Goal: Use online tool/utility: Utilize a website feature to perform a specific function

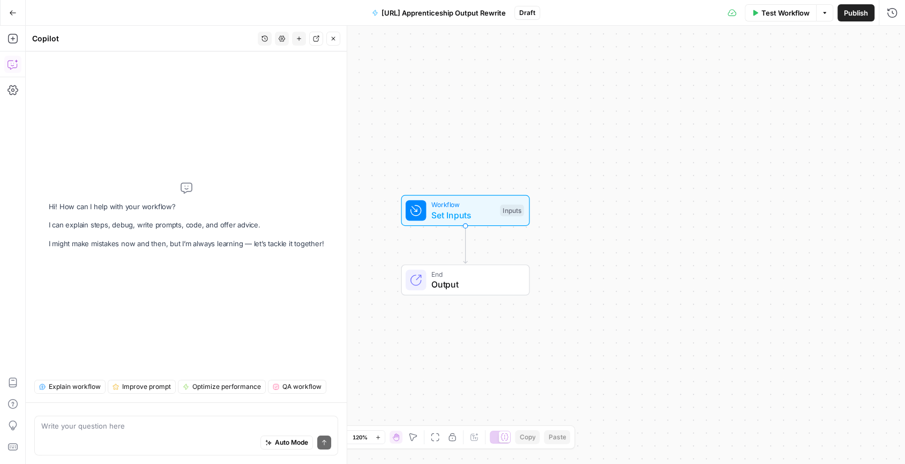
click at [171, 426] on textarea at bounding box center [186, 425] width 290 height 11
click at [113, 428] on textarea "i want to transform a markdown output from [URL] into a more readable blog-like…" at bounding box center [186, 425] width 290 height 11
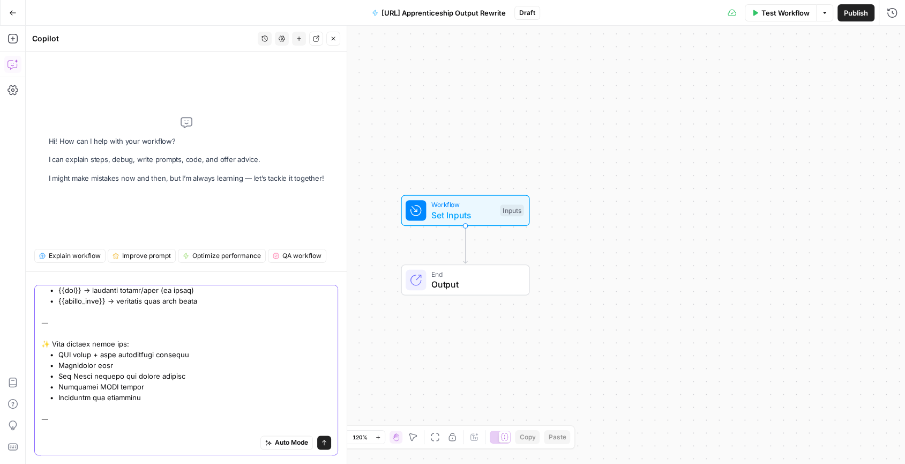
scroll to position [1305, 0]
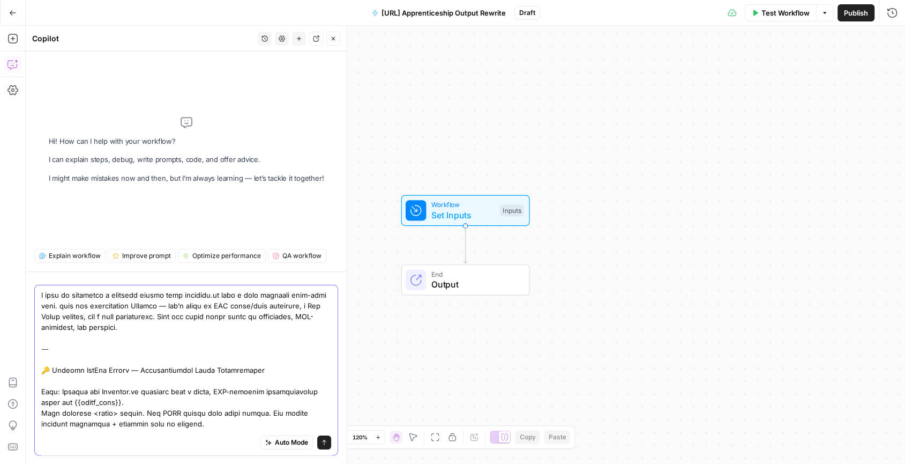
click at [328, 444] on div "Auto Mode Send" at bounding box center [186, 370] width 304 height 170
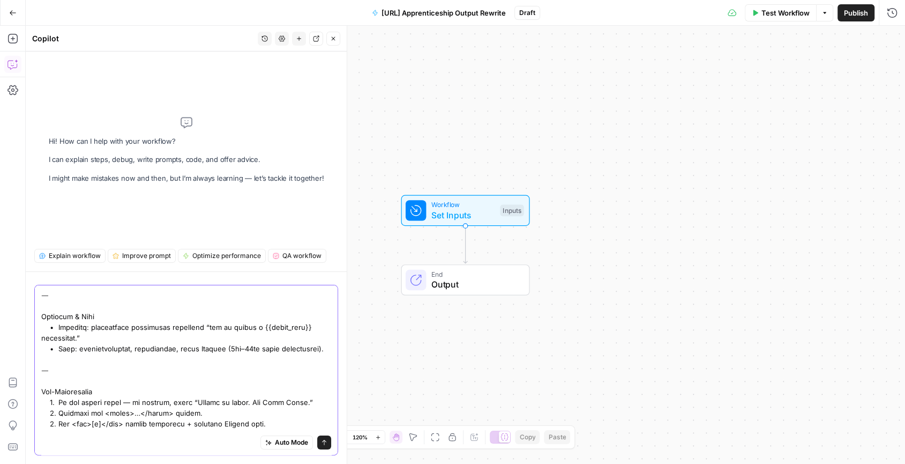
scroll to position [0, 0]
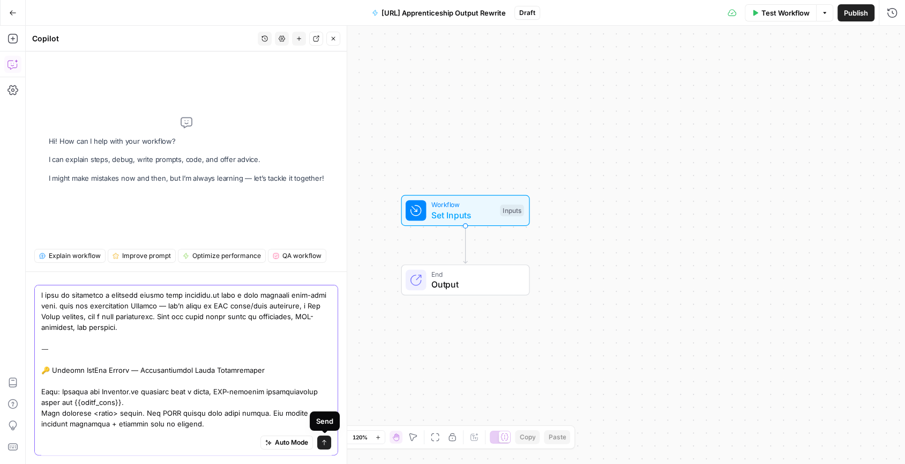
type textarea "l ipsu do sitametco a elitsedd eiusmo temp incididu.ut labo e dolo magnaali eni…"
click at [328, 444] on button "Send" at bounding box center [324, 442] width 14 height 14
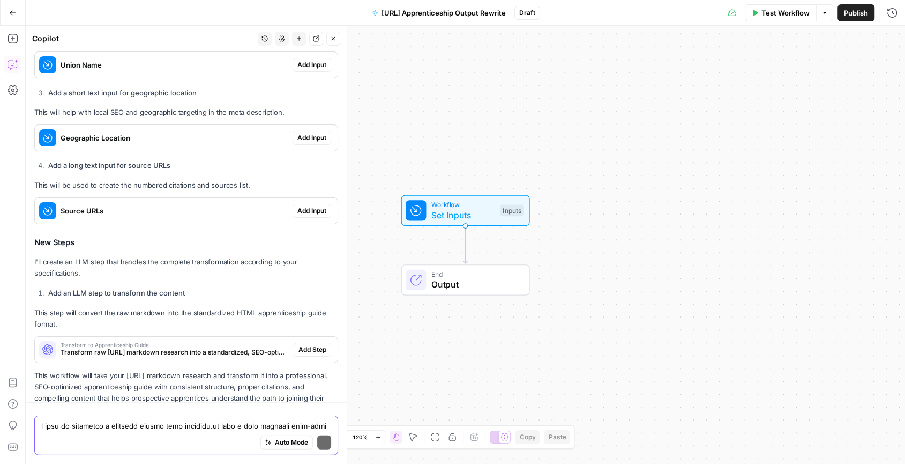
scroll to position [1792, 0]
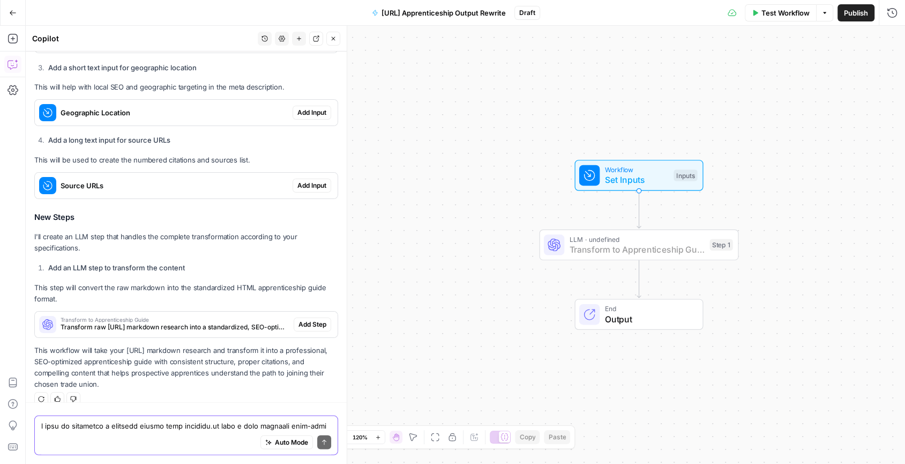
click at [321, 319] on span "Add Step" at bounding box center [313, 324] width 28 height 10
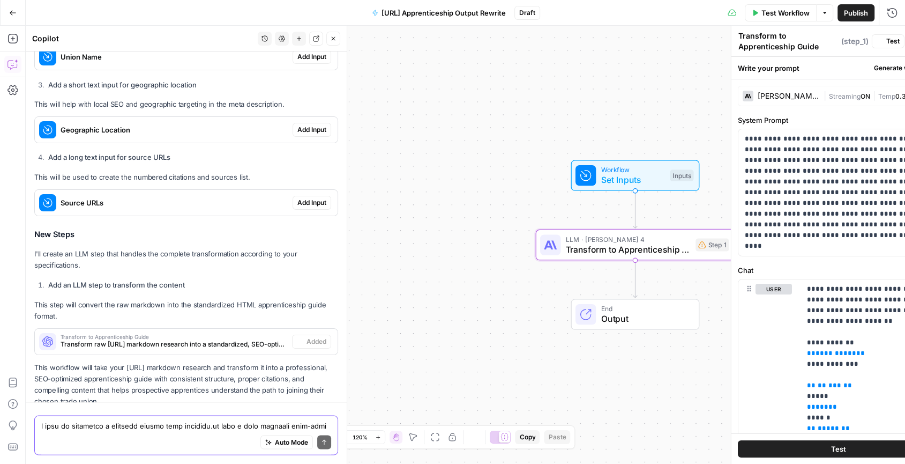
scroll to position [1810, 0]
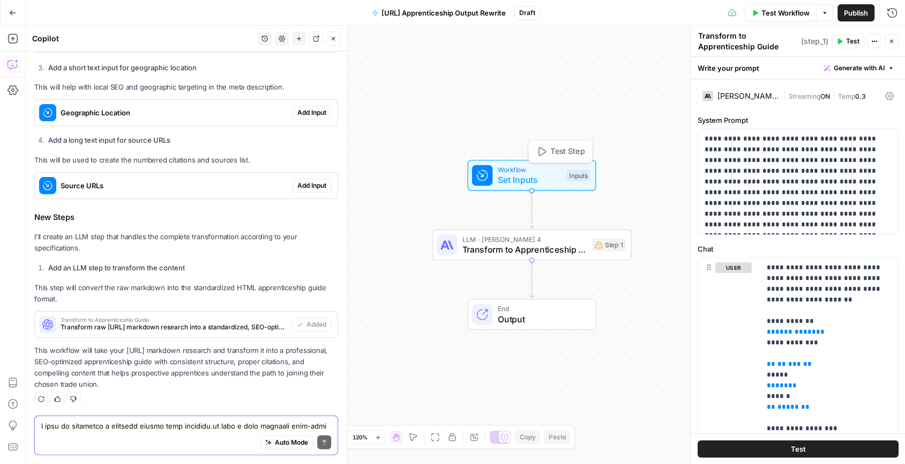
click at [562, 185] on div "Workflow Set Inputs Inputs Test Step" at bounding box center [531, 176] width 118 height 22
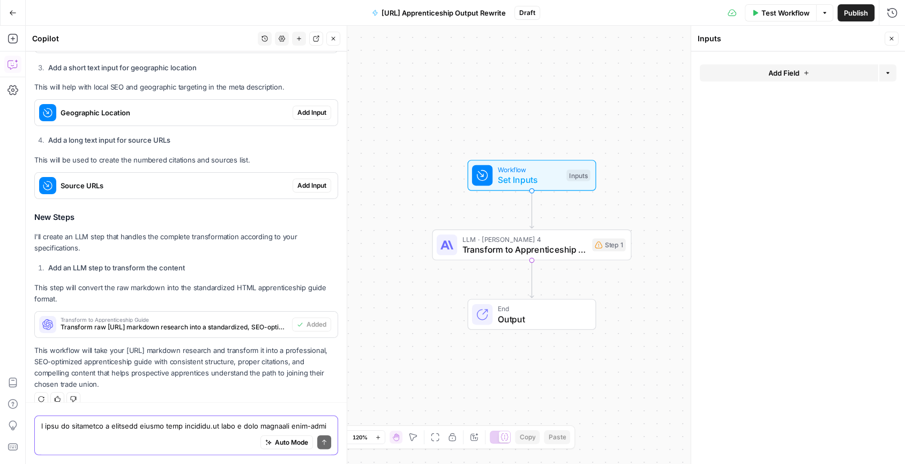
click at [159, 428] on textarea at bounding box center [186, 425] width 290 height 11
type textarea "can you add the necessary inputs into the input field as well"
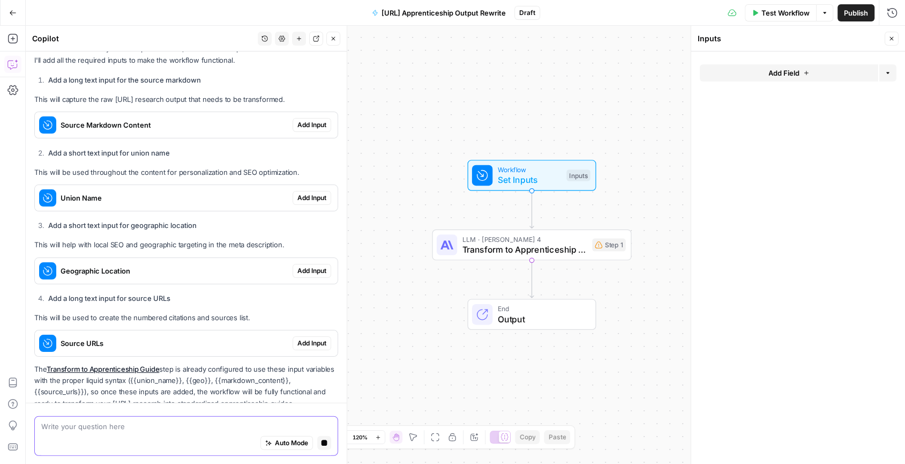
scroll to position [2276, 0]
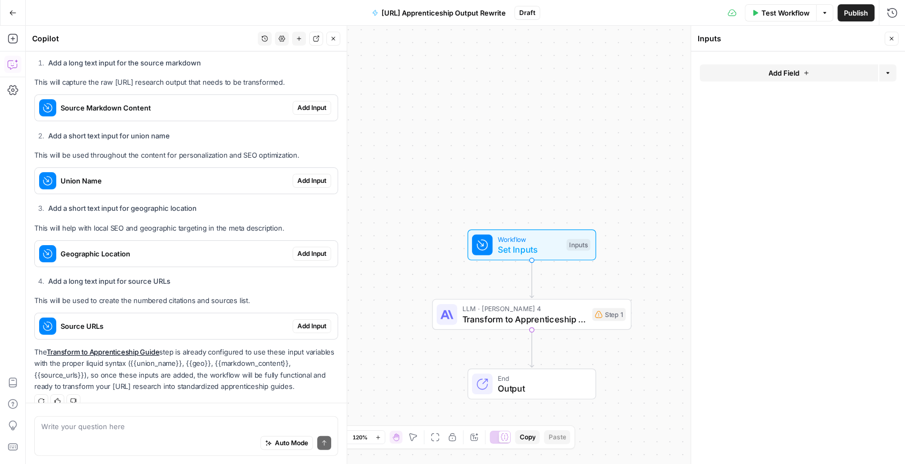
click at [308, 103] on span "Add Input" at bounding box center [311, 108] width 29 height 10
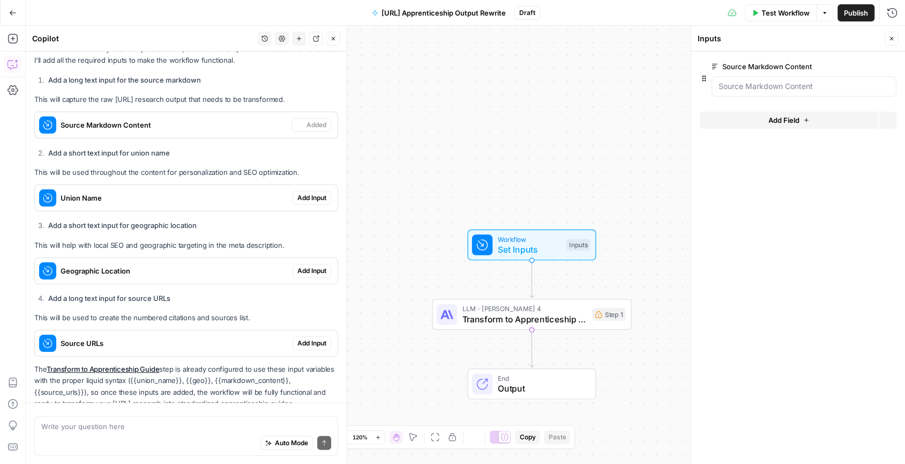
scroll to position [2294, 0]
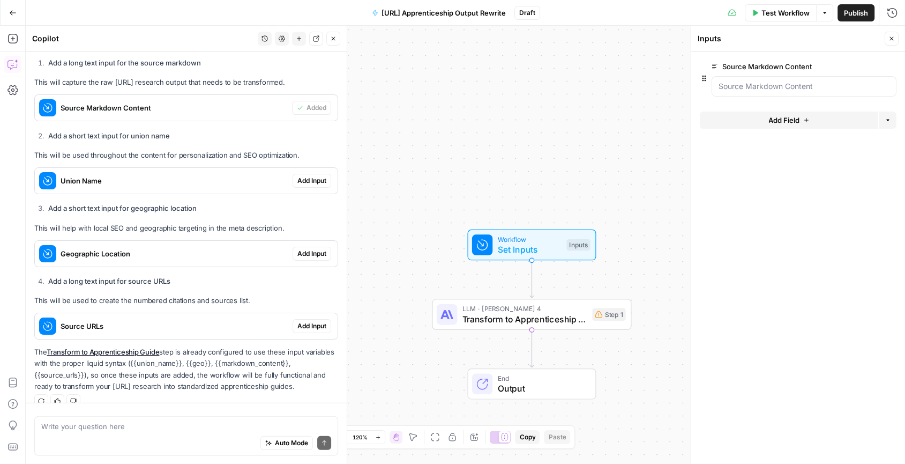
click at [311, 176] on span "Add Input" at bounding box center [311, 181] width 29 height 10
click at [199, 426] on textarea at bounding box center [186, 425] width 290 height 11
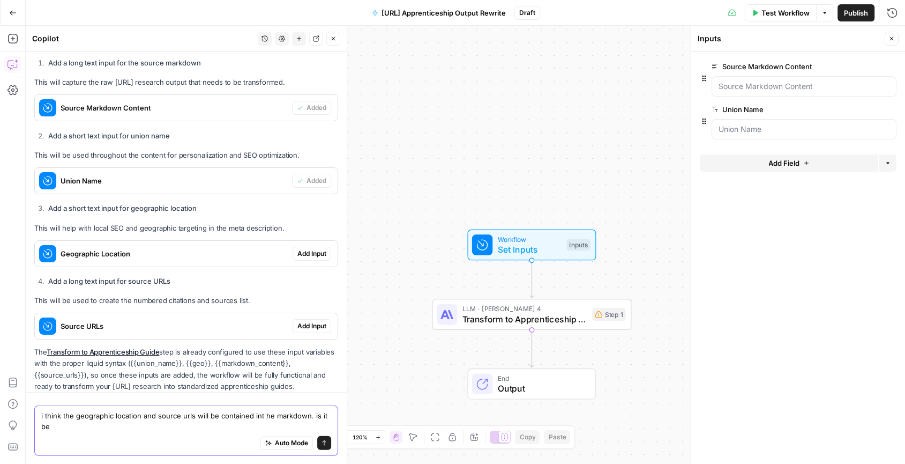
scroll to position [2304, 0]
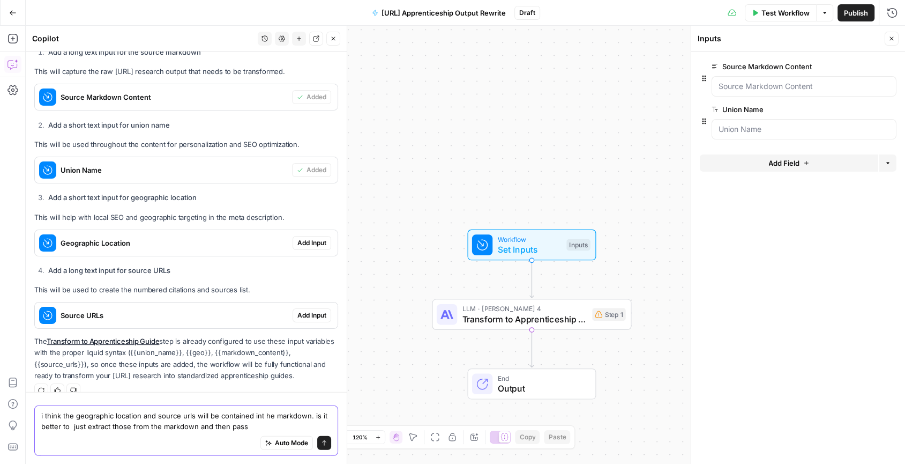
click at [73, 416] on textarea "i think the geographic location and source urls will be contained int he markdo…" at bounding box center [186, 420] width 290 height 21
click at [311, 433] on div "Auto Mode Send" at bounding box center [186, 443] width 290 height 24
click at [300, 423] on textarea "i think the union name, geographic location and source urls will be contained i…" at bounding box center [186, 420] width 290 height 21
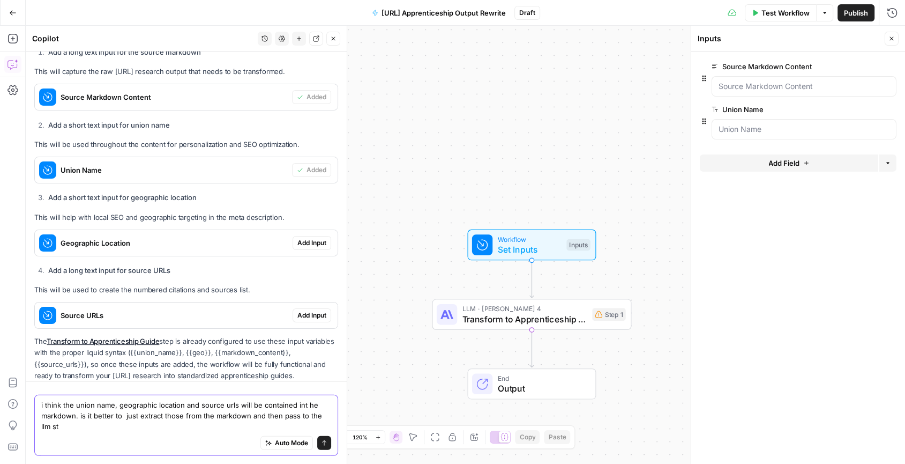
scroll to position [2315, 0]
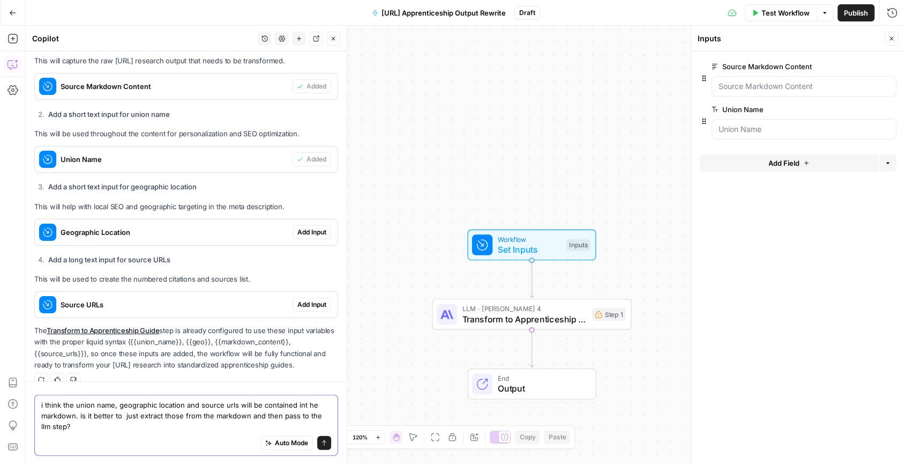
type textarea "i think the union name, geographic location and source urls will be contained i…"
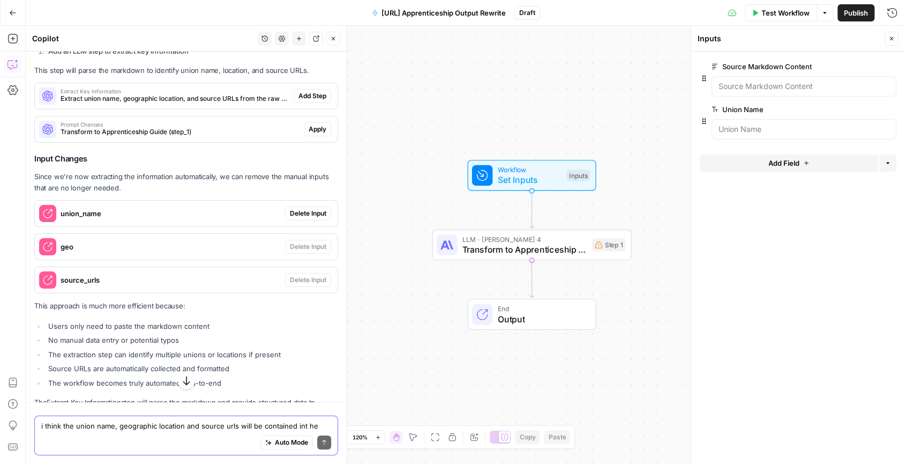
scroll to position [2802, 0]
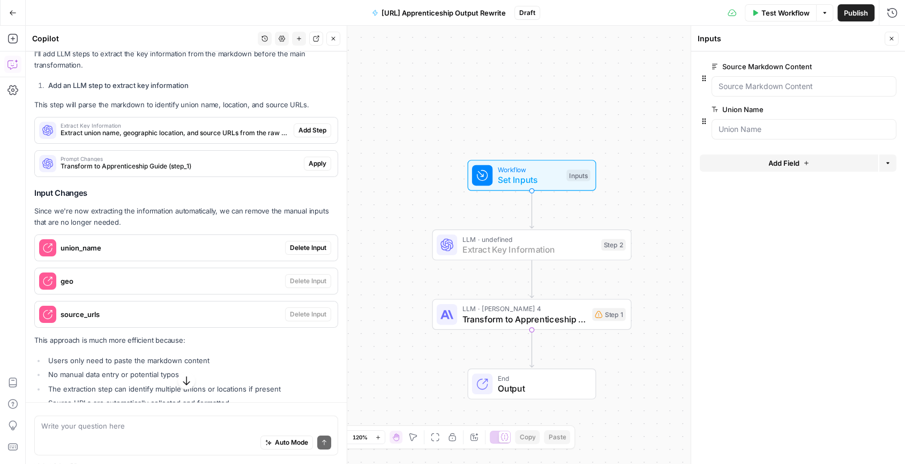
click at [317, 125] on span "Add Step" at bounding box center [313, 130] width 28 height 10
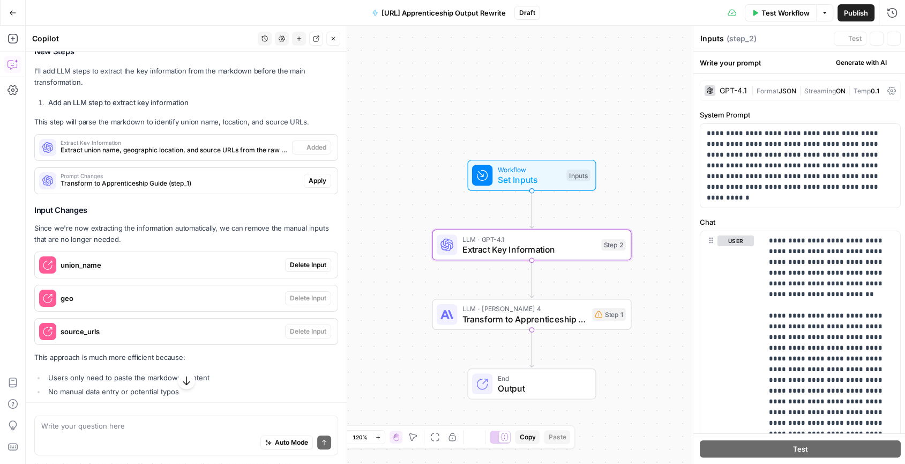
scroll to position [2819, 0]
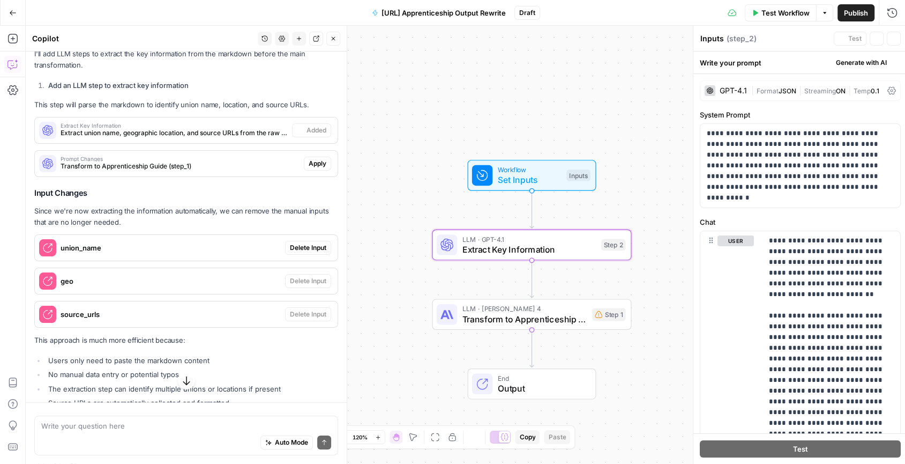
type textarea "Extract Key Information"
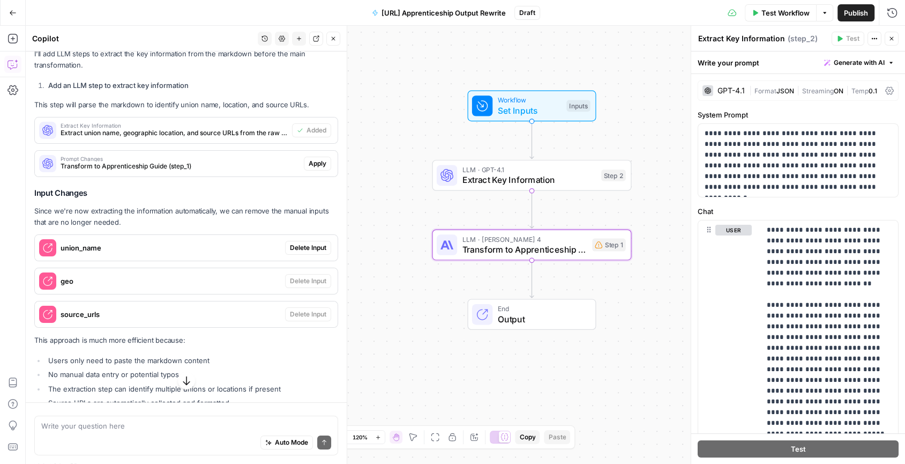
click at [320, 159] on span "Apply" at bounding box center [318, 164] width 18 height 10
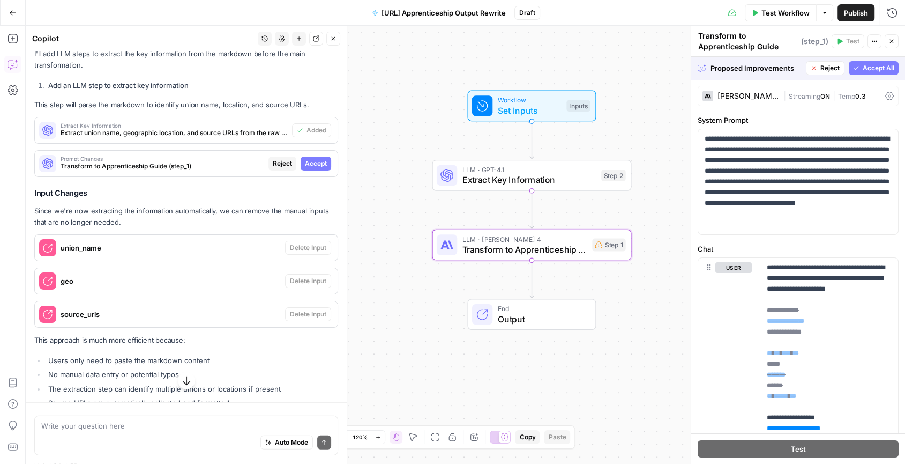
click at [322, 159] on span "Accept" at bounding box center [316, 164] width 22 height 10
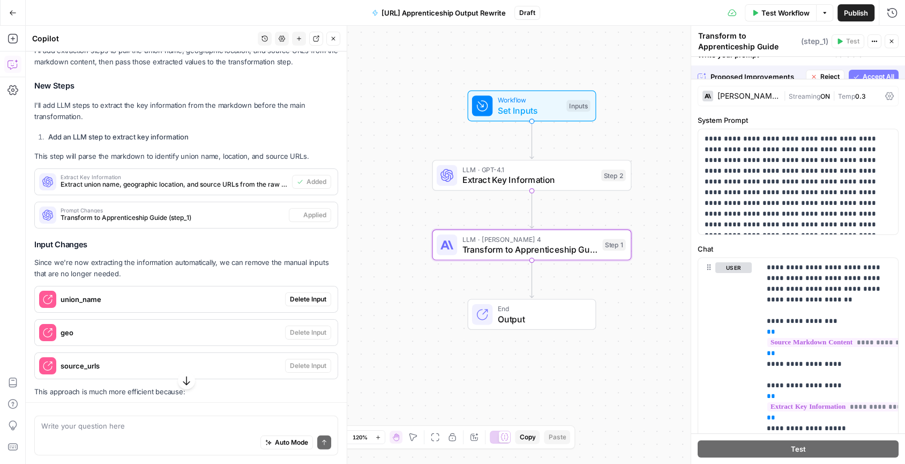
scroll to position [2819, 0]
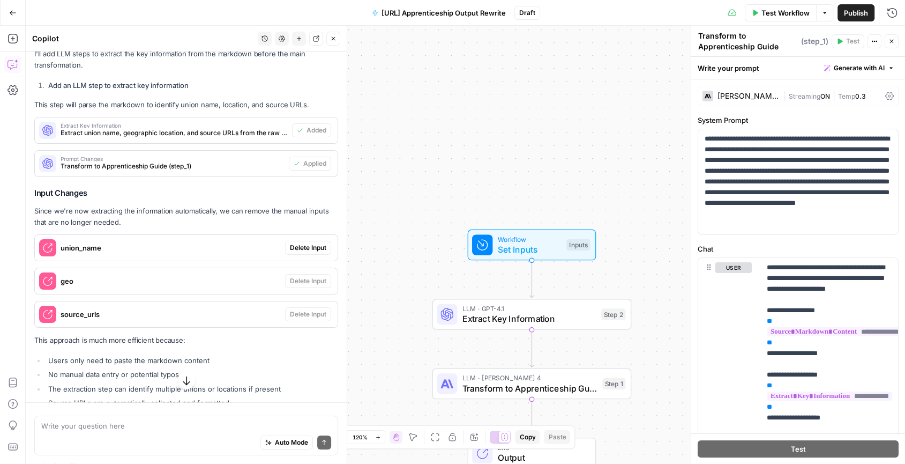
click at [311, 243] on span "Delete Input" at bounding box center [308, 248] width 36 height 10
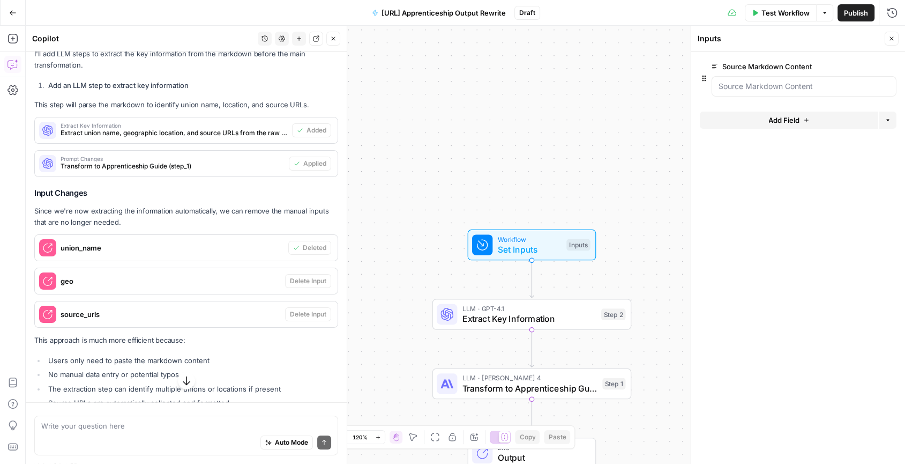
scroll to position [2824, 0]
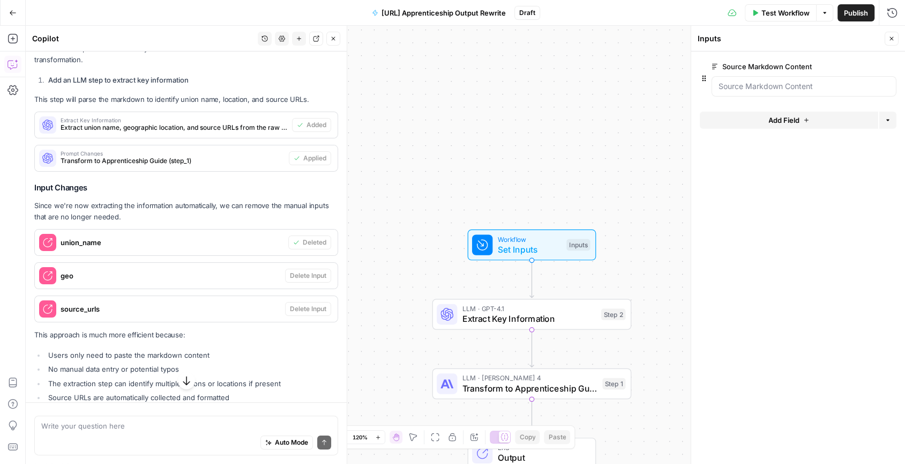
click at [535, 246] on span "Set Inputs" at bounding box center [530, 249] width 64 height 13
click at [512, 246] on span "Set Inputs" at bounding box center [530, 249] width 64 height 13
click at [737, 90] on Content "Source Markdown Content" at bounding box center [804, 86] width 171 height 11
click at [767, 84] on Content "Source Markdown Content" at bounding box center [804, 86] width 171 height 11
click at [754, 86] on Content "Source Markdown Content" at bounding box center [804, 86] width 171 height 11
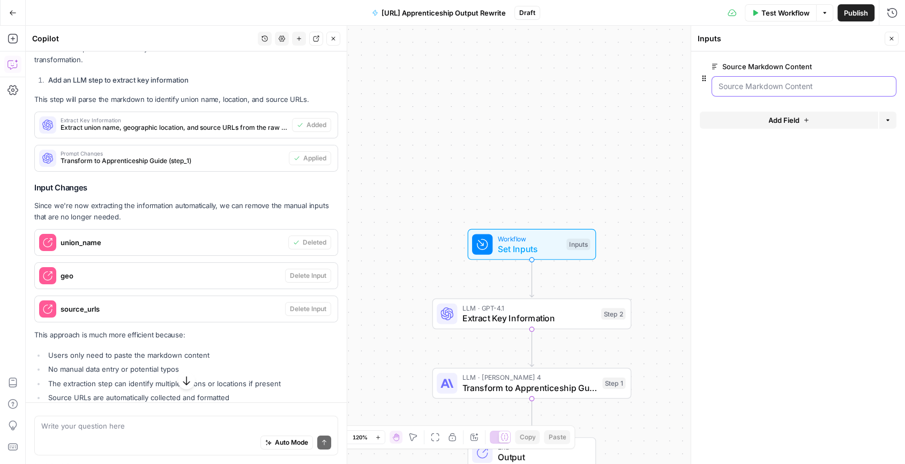
click at [789, 86] on Content "Source Markdown Content" at bounding box center [804, 86] width 171 height 11
click at [829, 86] on Content "Source Markdown Content" at bounding box center [804, 86] width 171 height 11
click at [789, 13] on span "Test Workflow" at bounding box center [786, 13] width 48 height 11
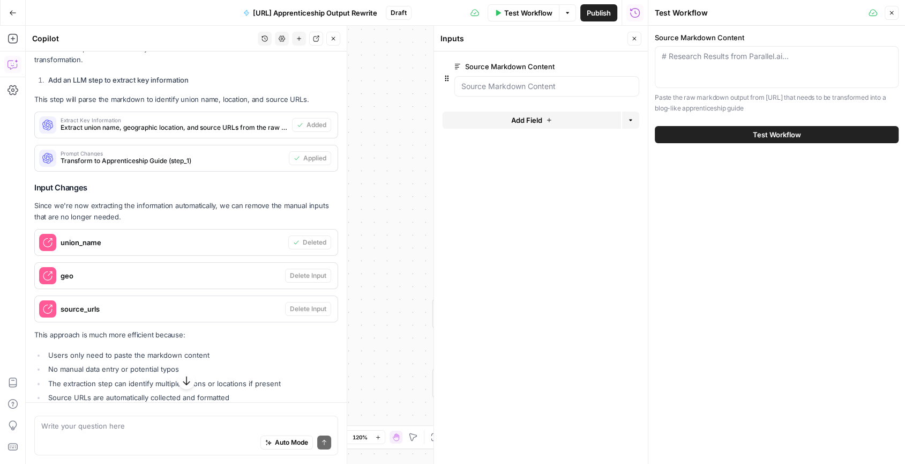
click at [713, 76] on div "# Research Results from Parallel.ai..." at bounding box center [777, 67] width 244 height 42
paste textarea "Earning Power Playbook: Fast-Track Your IBEW Apprenticeship Executive Summary T…"
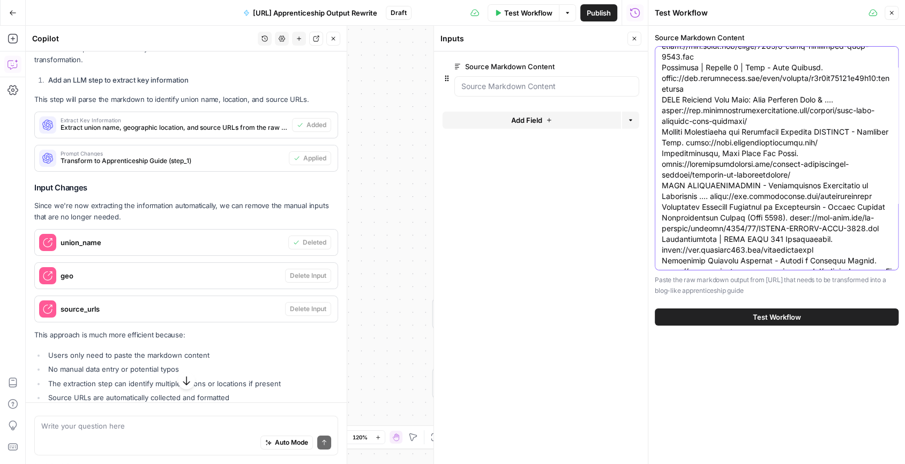
type textarea "Earning Power Playbook: Fast-Track Your IBEW Apprenticeship Executive Summary T…"
click at [779, 317] on span "Test Workflow" at bounding box center [777, 316] width 48 height 11
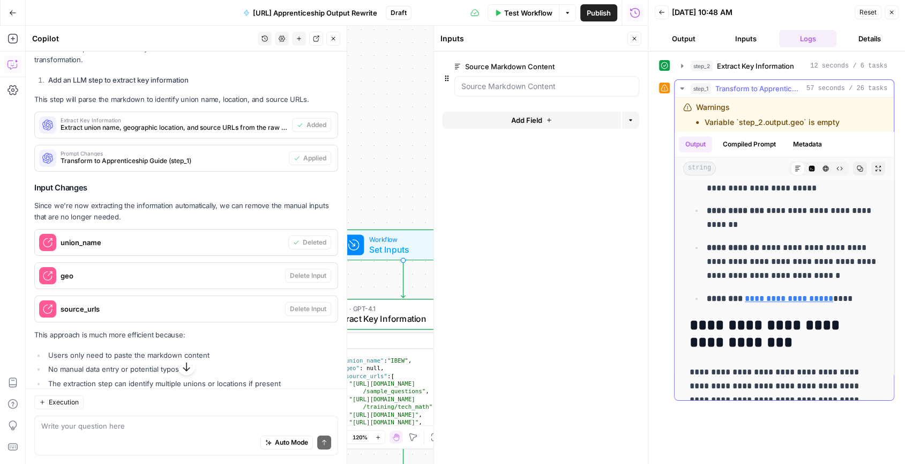
scroll to position [4395, 0]
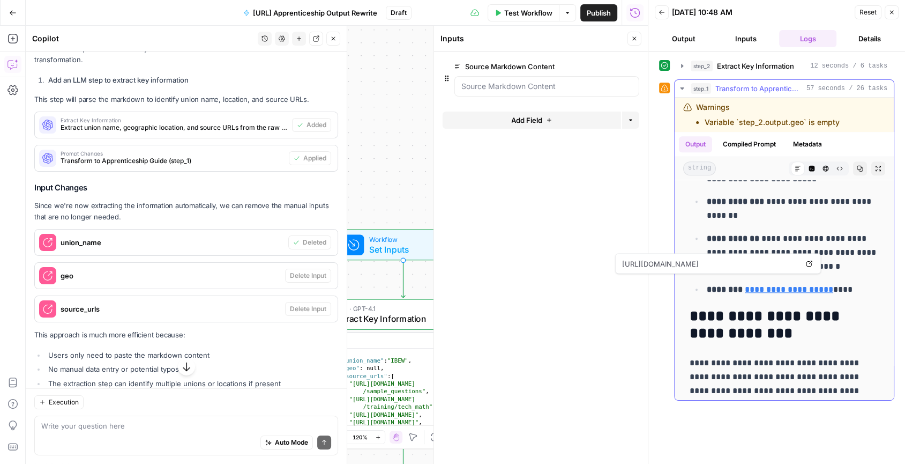
click at [785, 285] on link "**********" at bounding box center [789, 289] width 88 height 8
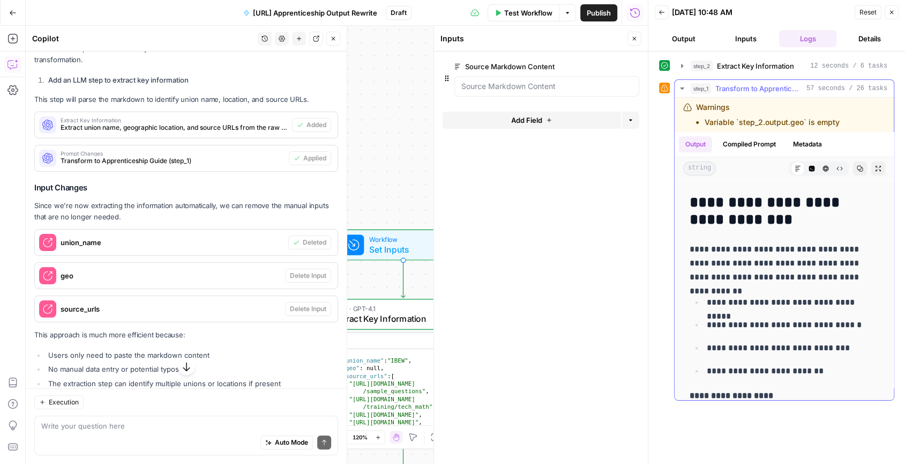
scroll to position [4508, 0]
click at [876, 161] on button "Expand Output" at bounding box center [879, 168] width 14 height 14
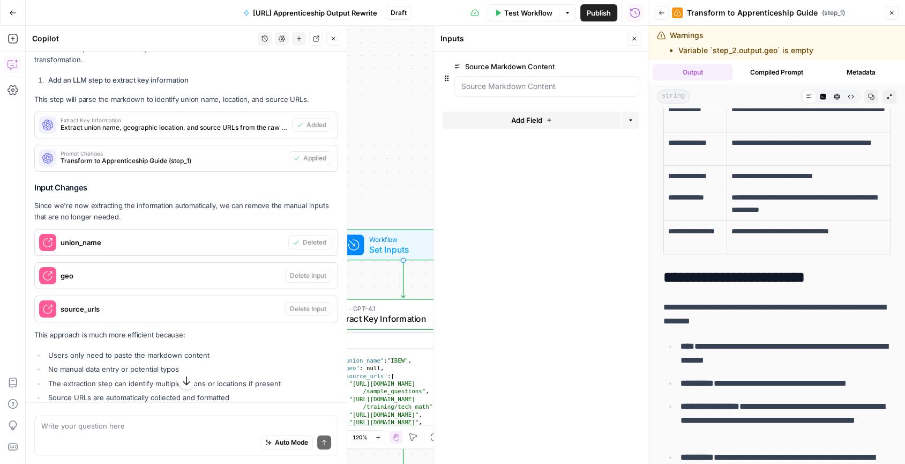
scroll to position [2824, 0]
